Goal: Task Accomplishment & Management: Manage account settings

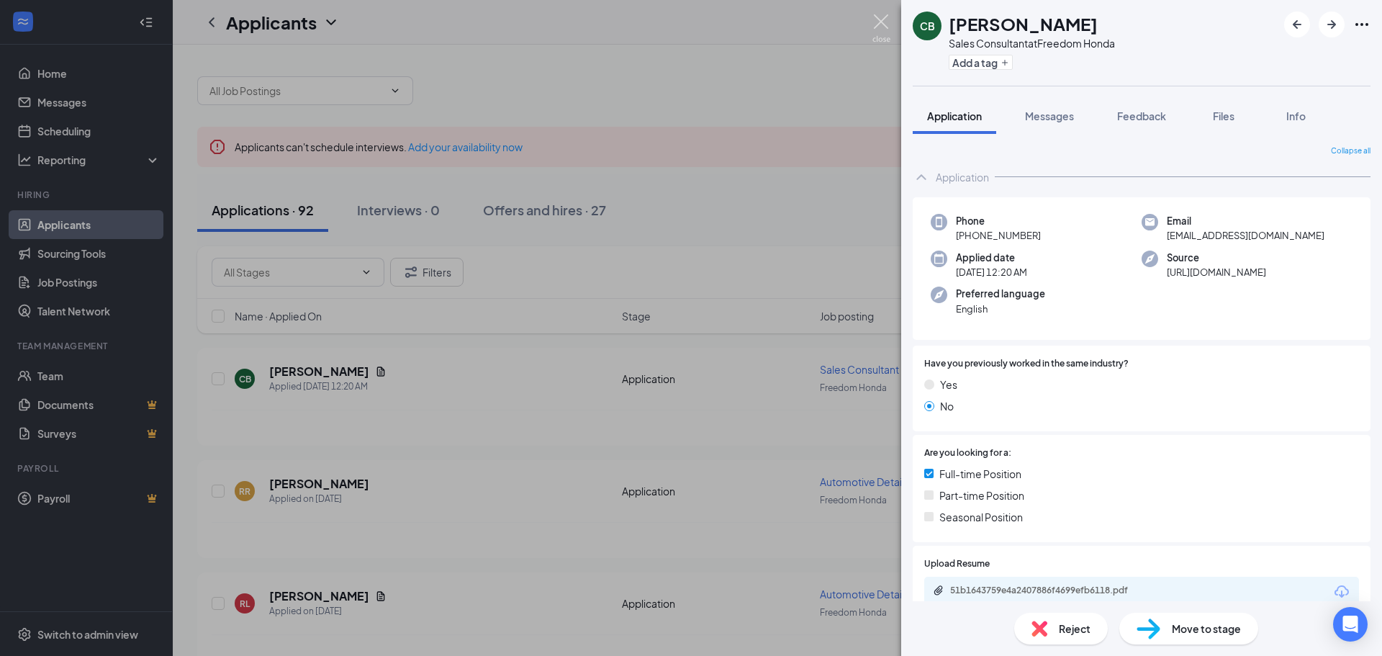
click at [878, 24] on img at bounding box center [882, 28] width 18 height 28
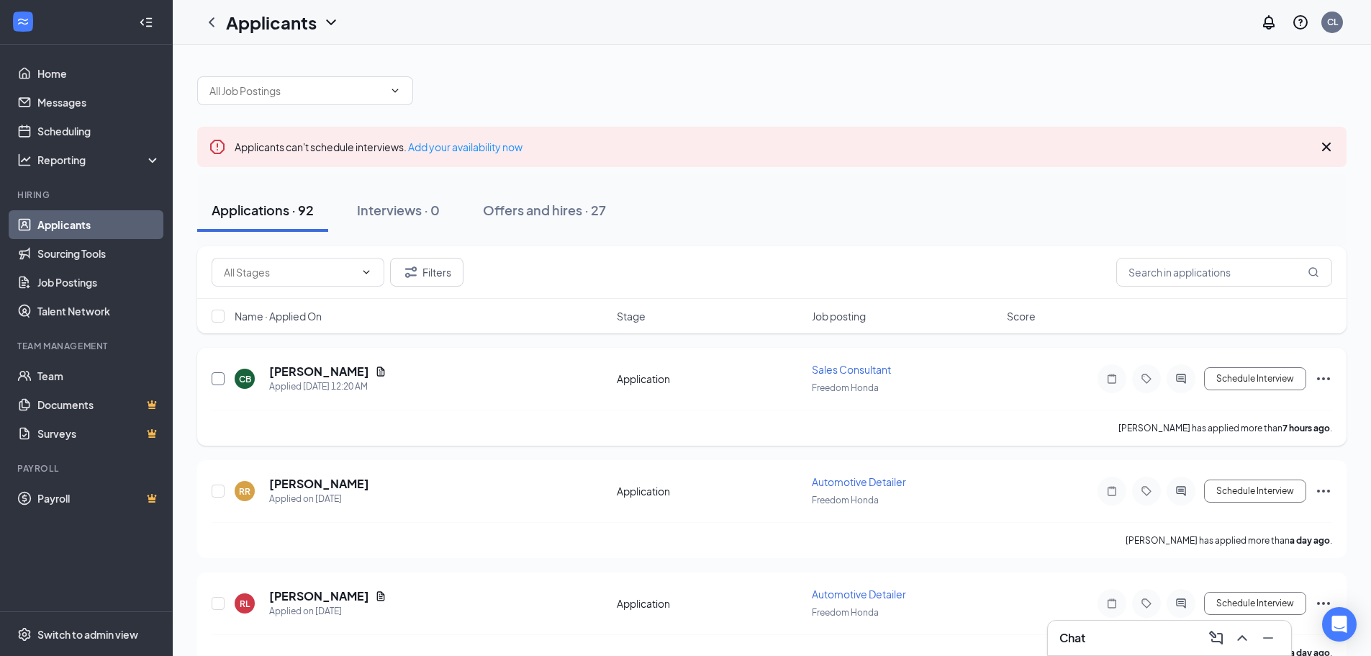
click at [215, 378] on input "checkbox" at bounding box center [218, 378] width 13 height 13
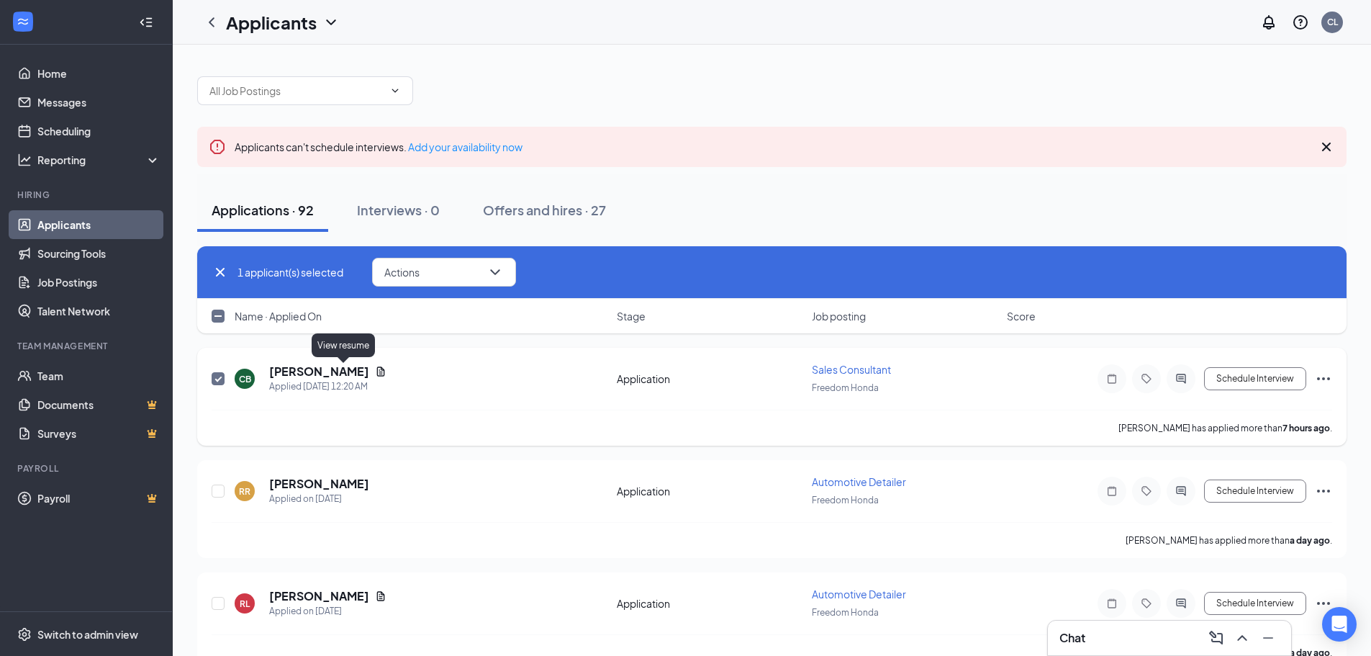
click at [375, 371] on icon "Document" at bounding box center [381, 372] width 12 height 12
checkbox input "false"
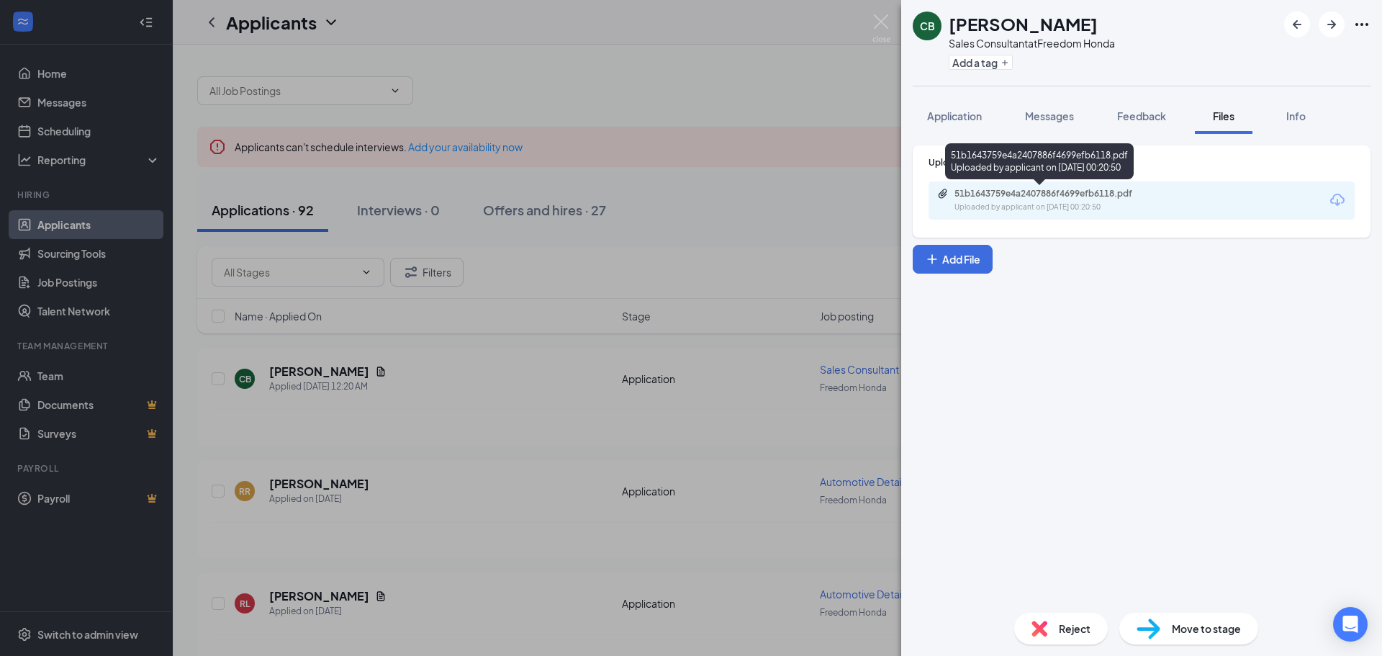
click at [1009, 209] on div "Uploaded by applicant on [DATE] 00:20:50" at bounding box center [1063, 208] width 216 height 12
drag, startPoint x: 879, startPoint y: 15, endPoint x: 870, endPoint y: 24, distance: 12.2
click at [878, 17] on img at bounding box center [882, 28] width 18 height 28
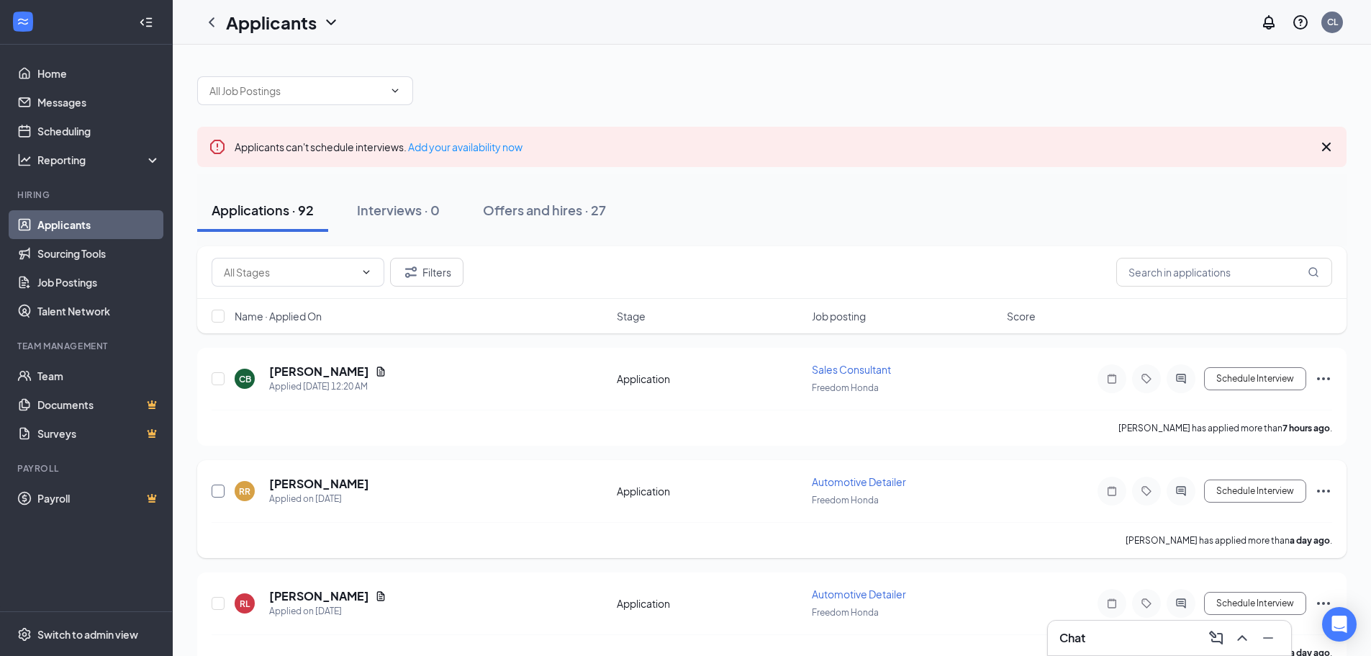
click at [216, 492] on input "checkbox" at bounding box center [218, 491] width 13 height 13
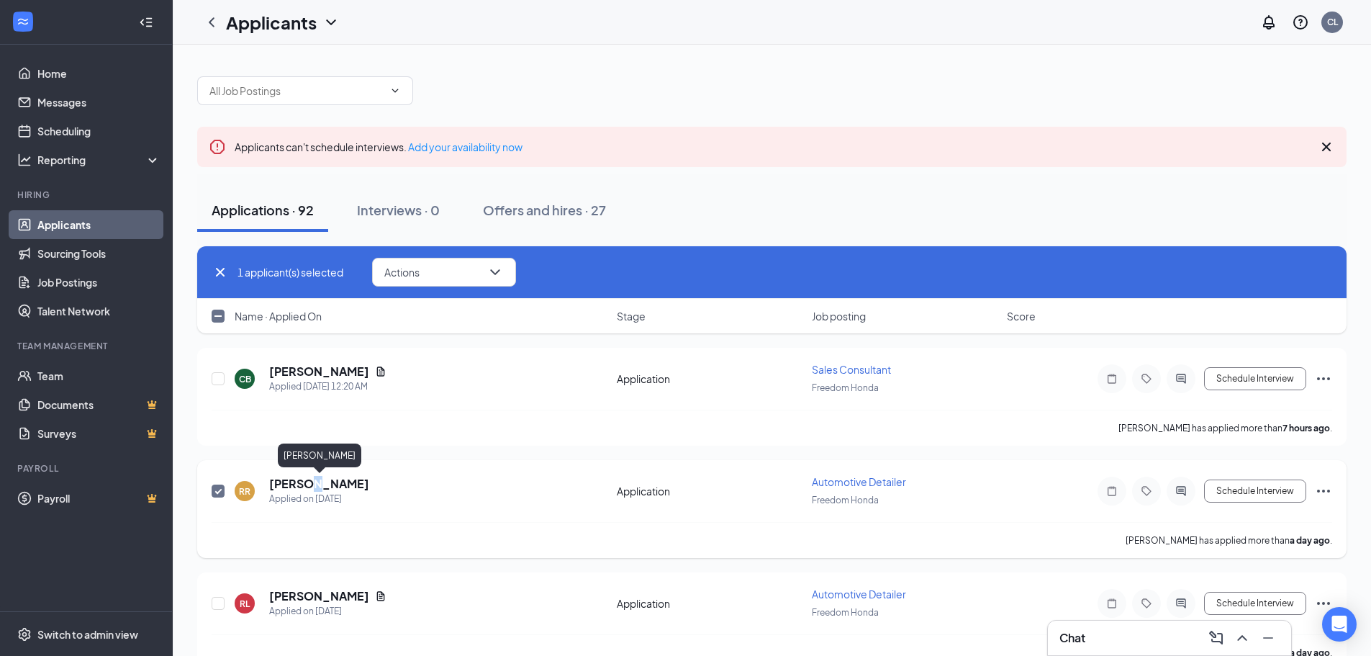
click at [310, 489] on h5 "[PERSON_NAME]" at bounding box center [319, 484] width 100 height 16
checkbox input "false"
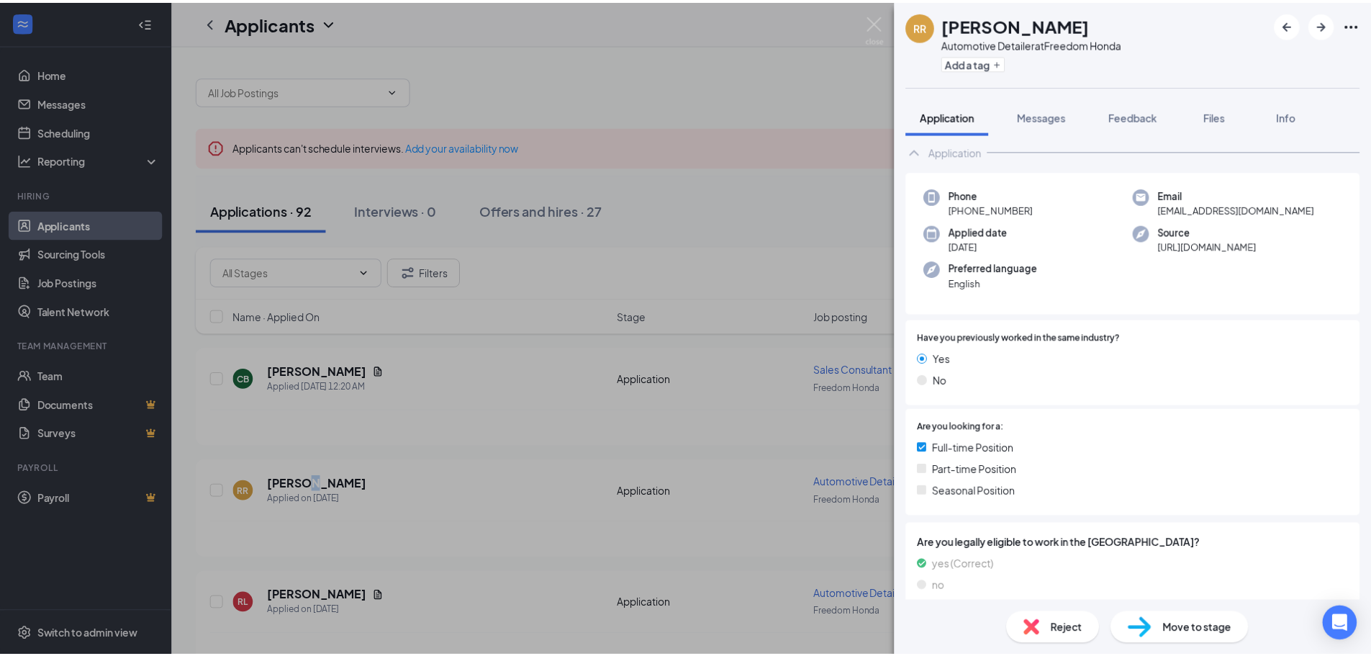
scroll to position [40, 0]
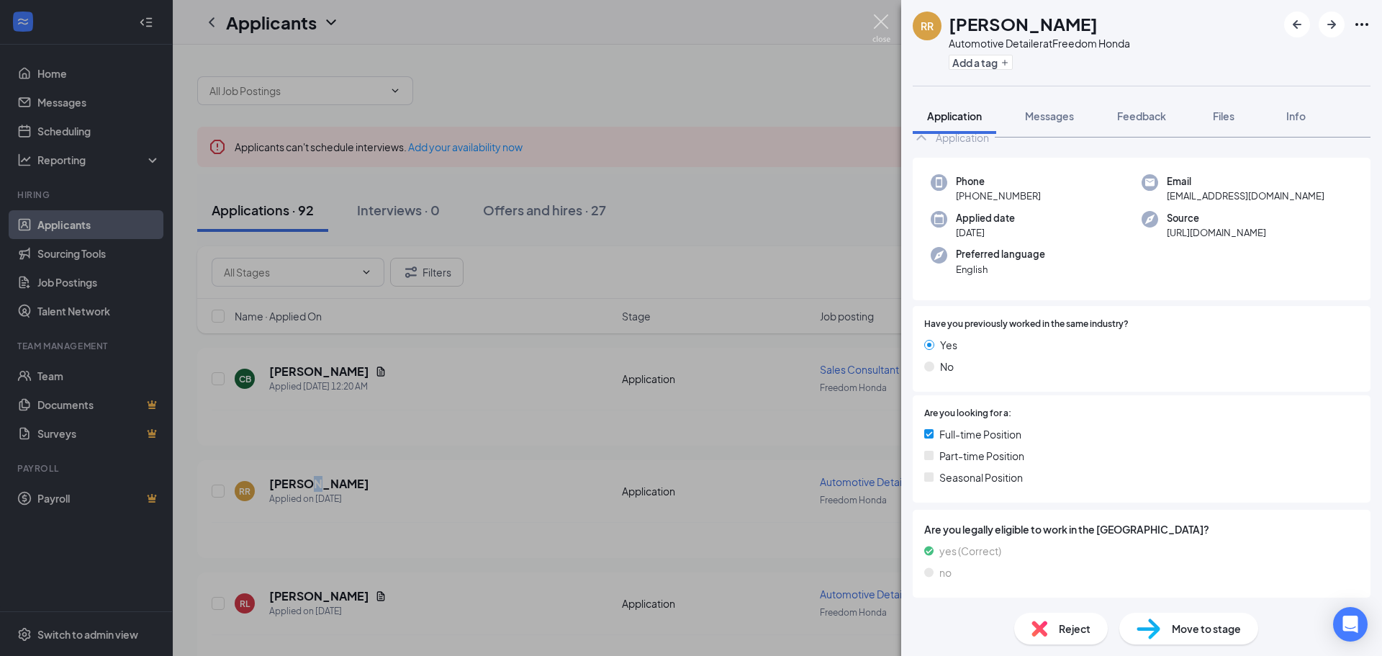
drag, startPoint x: 883, startPoint y: 22, endPoint x: 857, endPoint y: 138, distance: 119.5
click at [883, 22] on img at bounding box center [882, 28] width 18 height 28
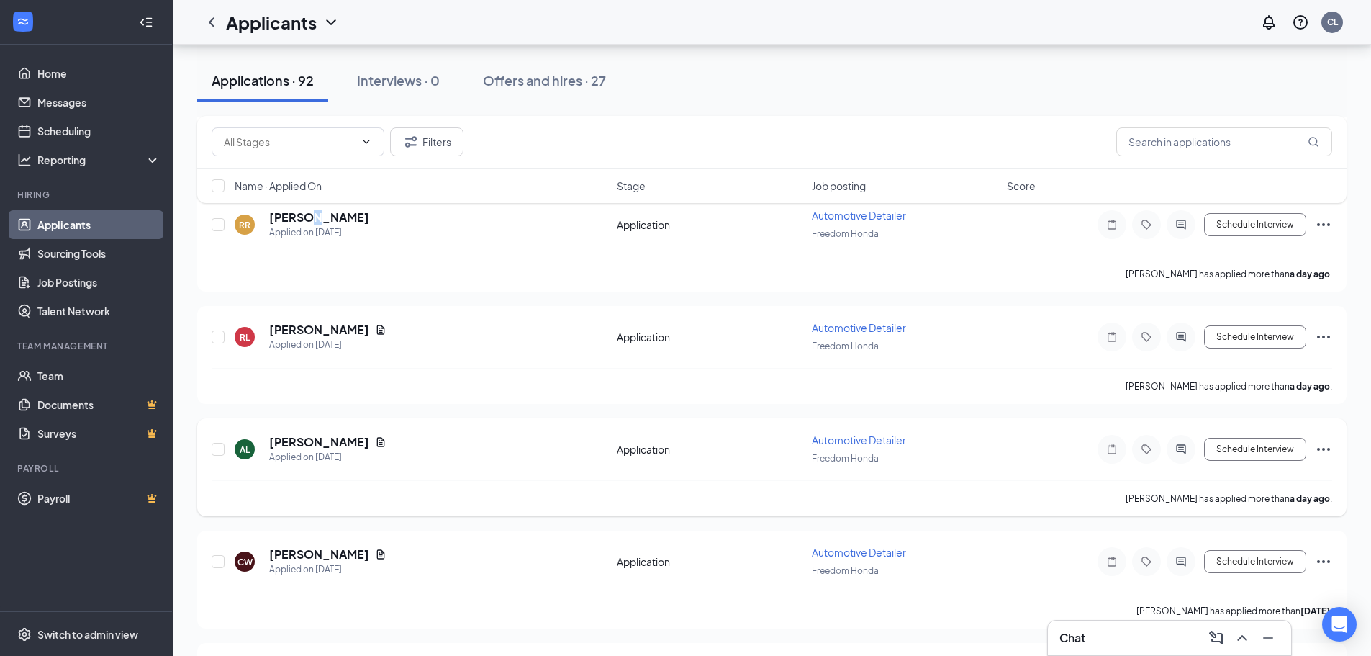
scroll to position [288, 0]
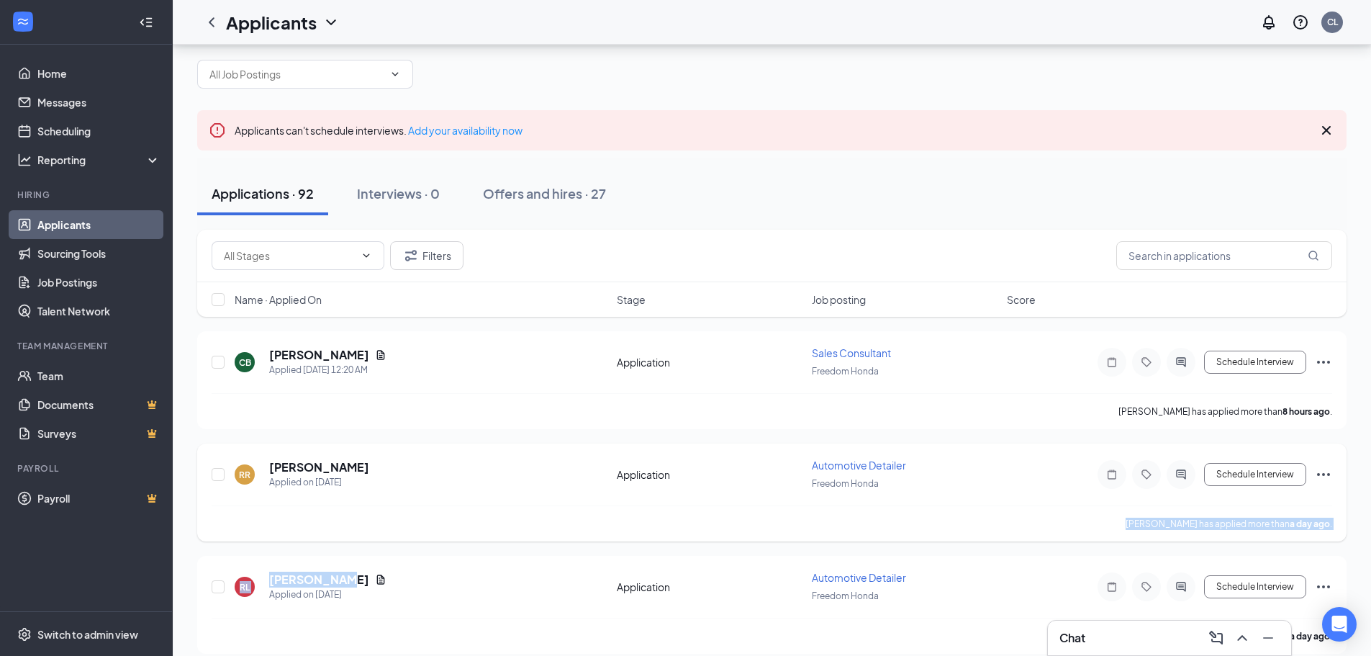
scroll to position [0, 0]
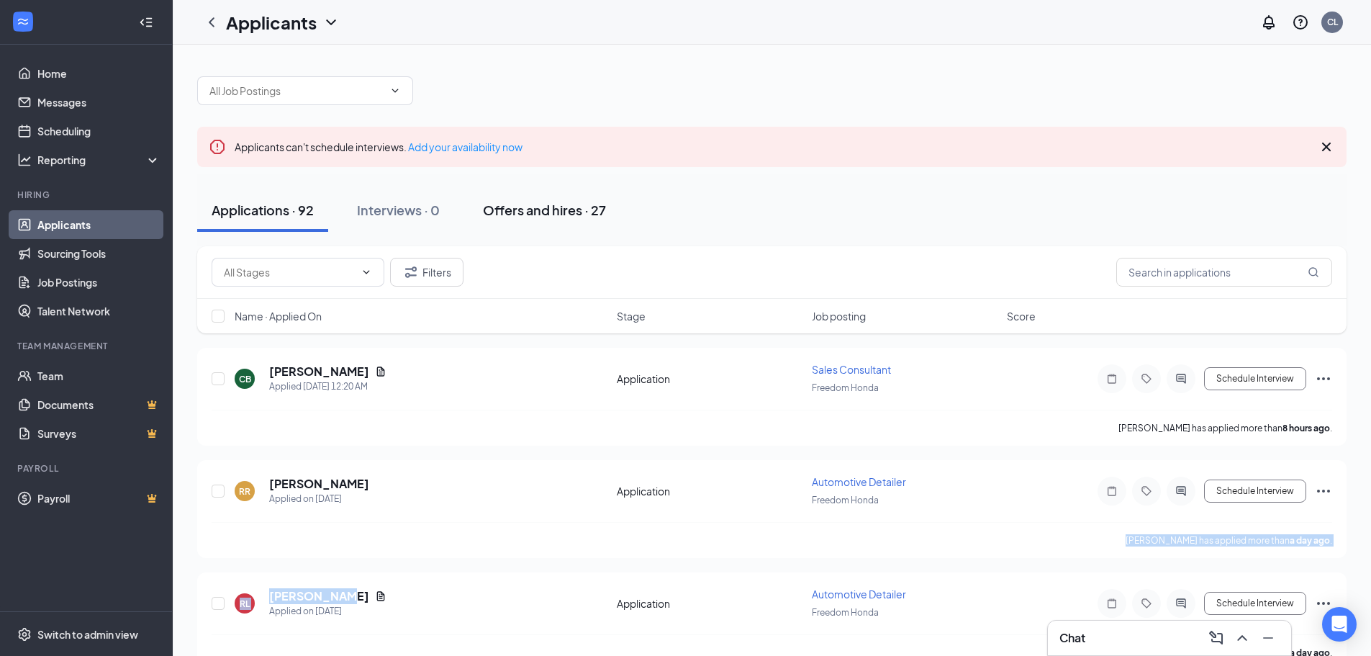
click at [562, 213] on div "Offers and hires · 27" at bounding box center [544, 210] width 123 height 18
